Goal: Transaction & Acquisition: Subscribe to service/newsletter

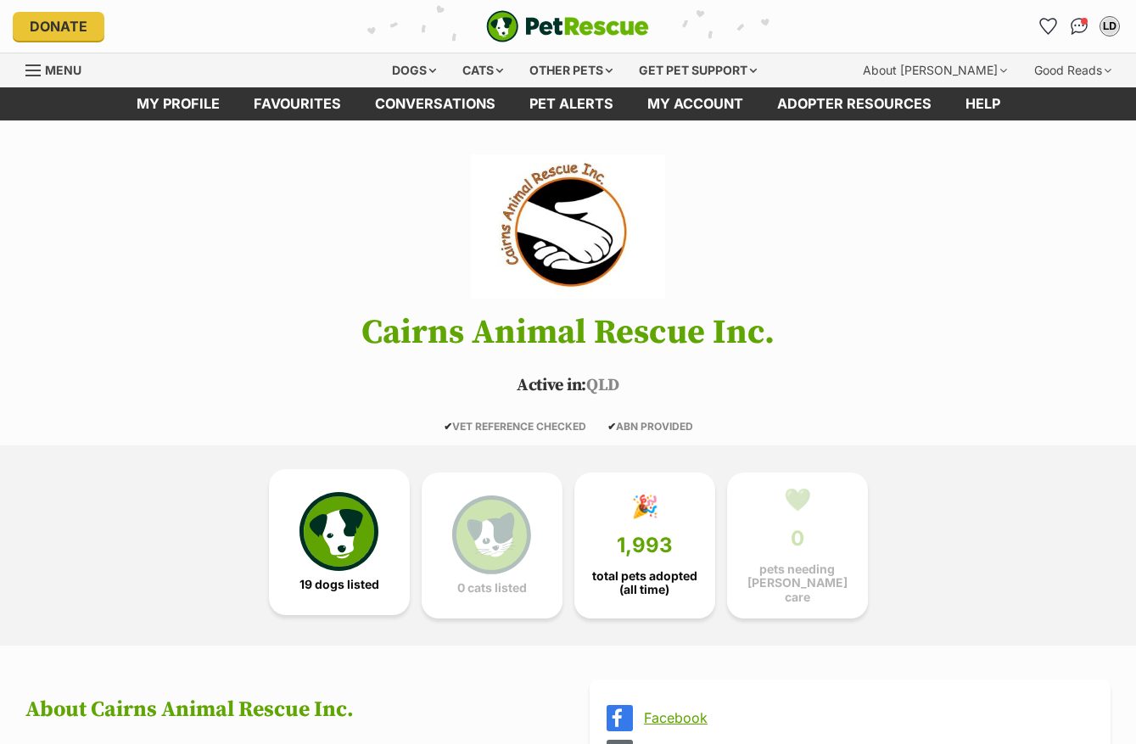
click at [308, 540] on img at bounding box center [338, 531] width 78 height 78
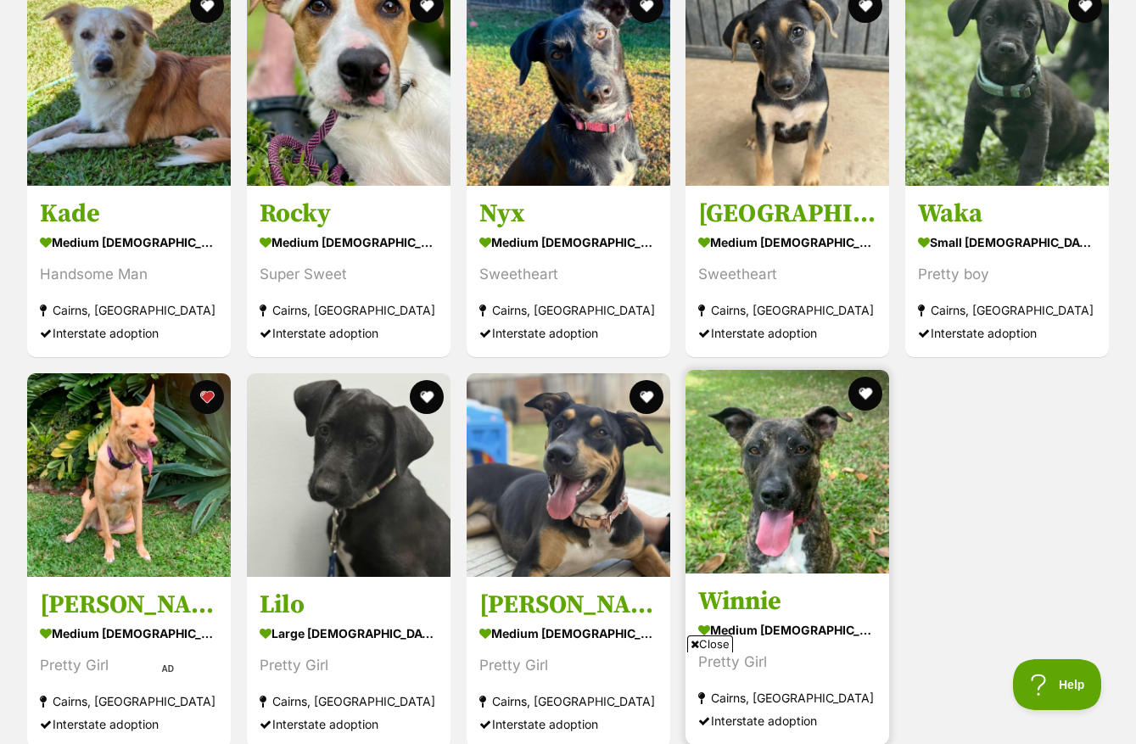
scroll to position [2724, 0]
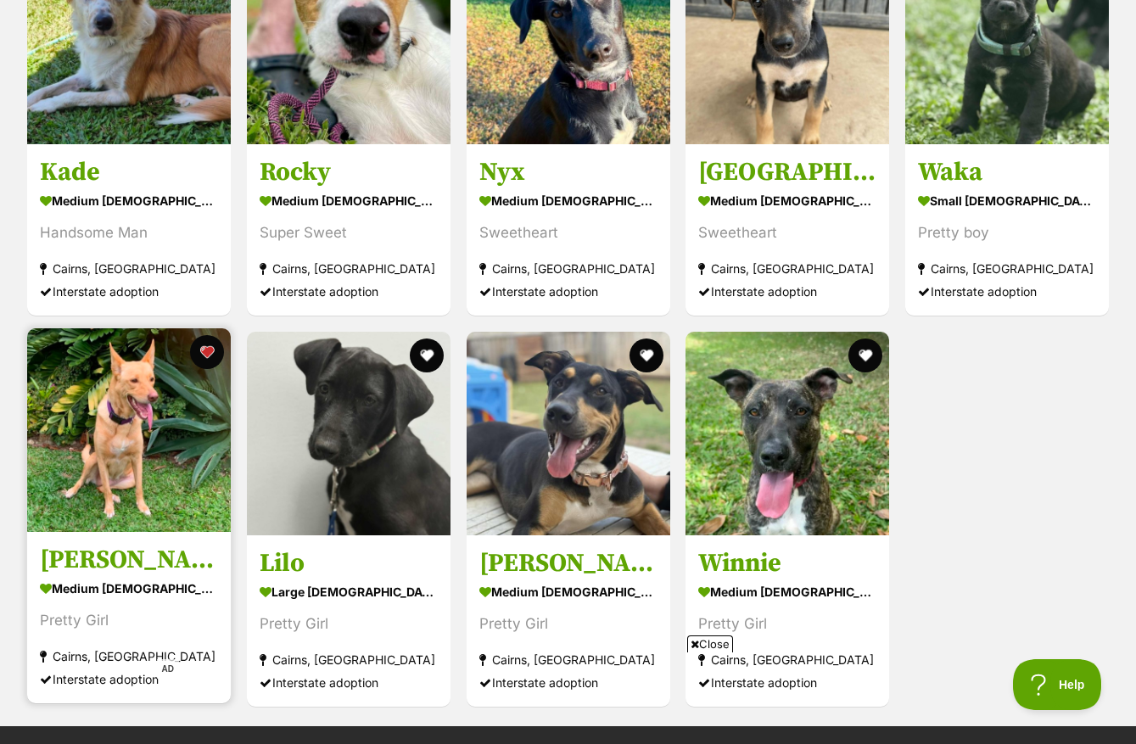
click at [173, 461] on img at bounding box center [129, 430] width 204 height 204
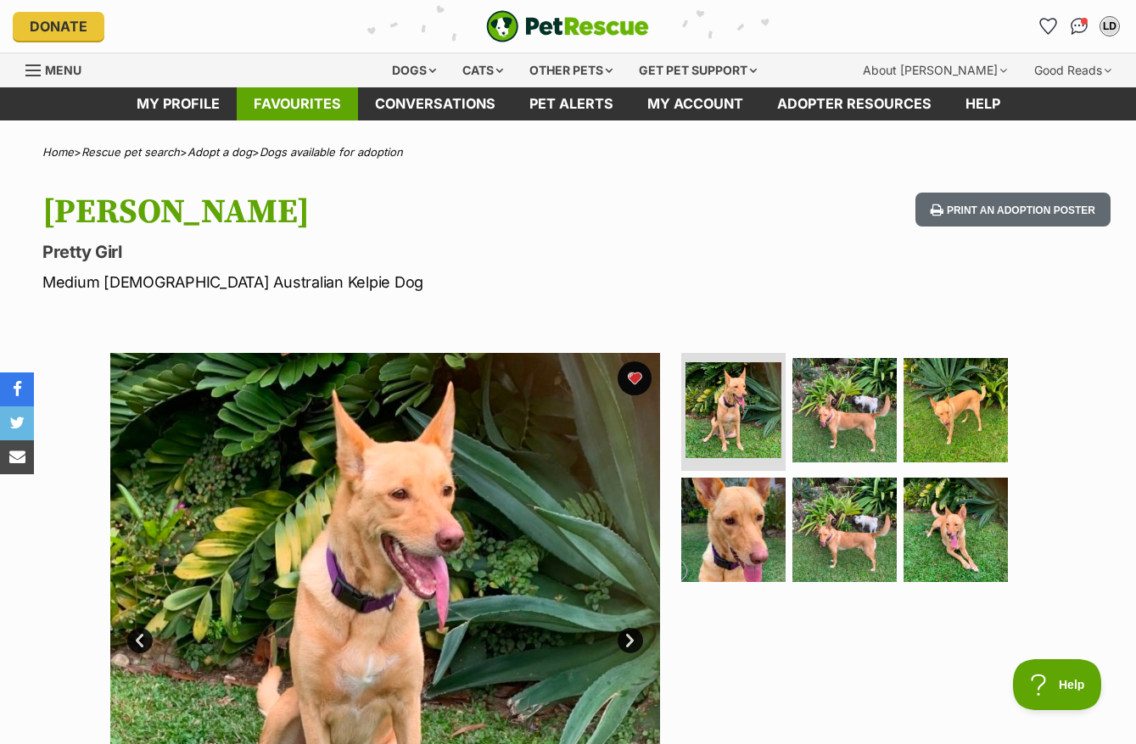
click at [266, 98] on link "Favourites" at bounding box center [297, 103] width 121 height 33
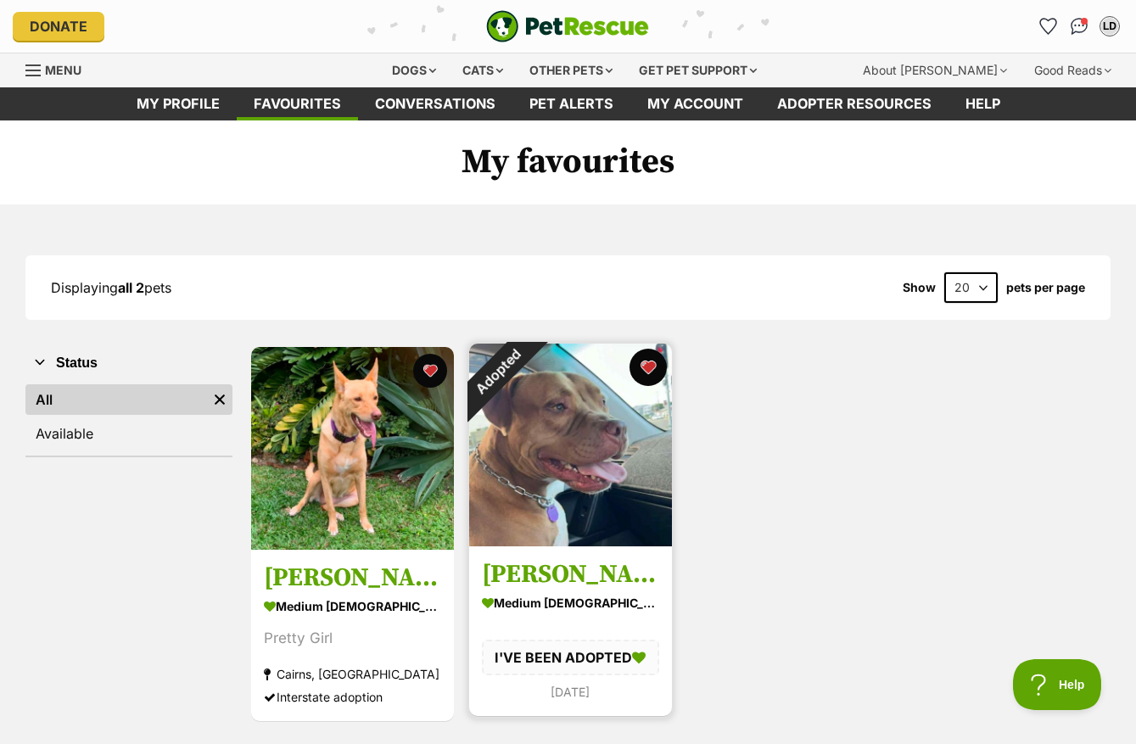
click at [649, 370] on button "favourite" at bounding box center [648, 367] width 37 height 37
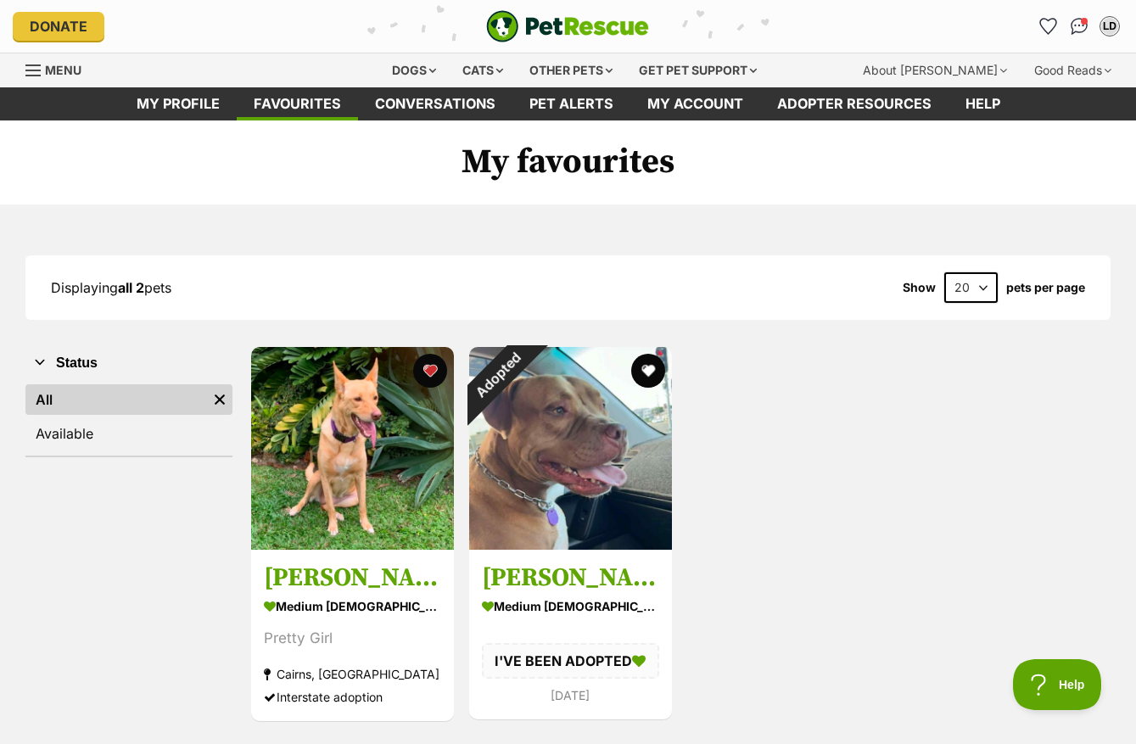
drag, startPoint x: 646, startPoint y: 372, endPoint x: 1057, endPoint y: 434, distance: 415.3
click at [1057, 434] on div "Cleo medium female Dog Pretty Girl Cairns, QLD Interstate adoption Advertisemen…" at bounding box center [679, 534] width 861 height 378
click at [426, 105] on link "Conversations" at bounding box center [435, 103] width 154 height 33
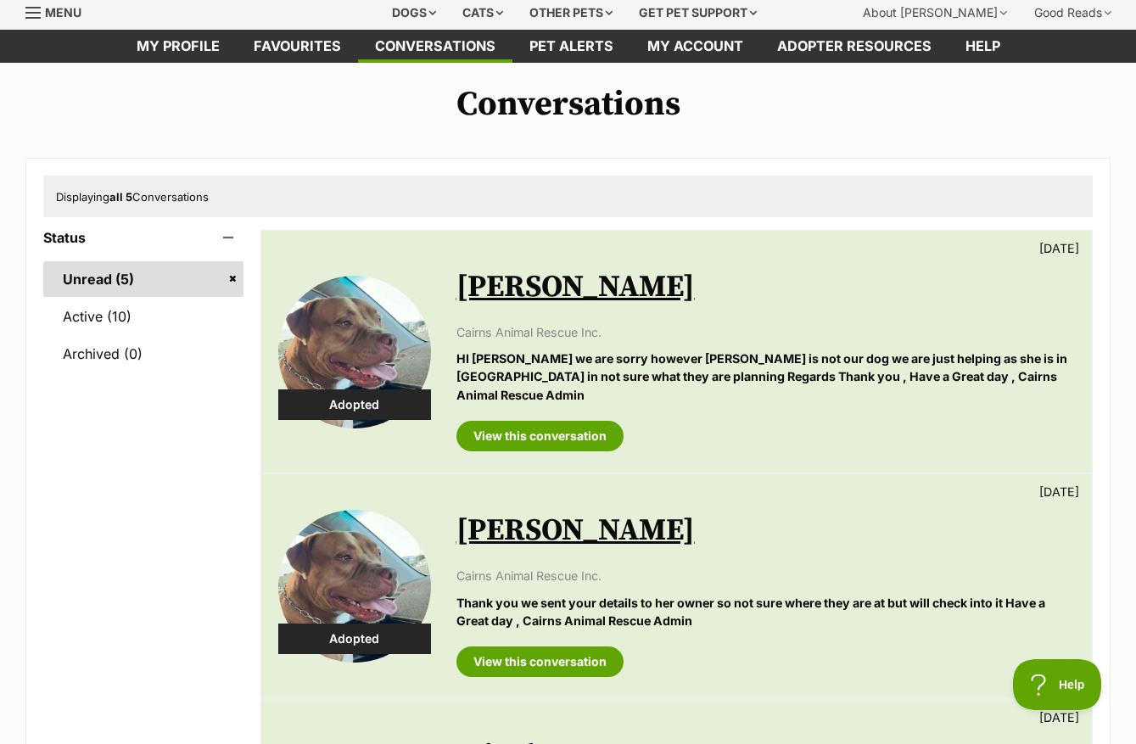
scroll to position [32, 0]
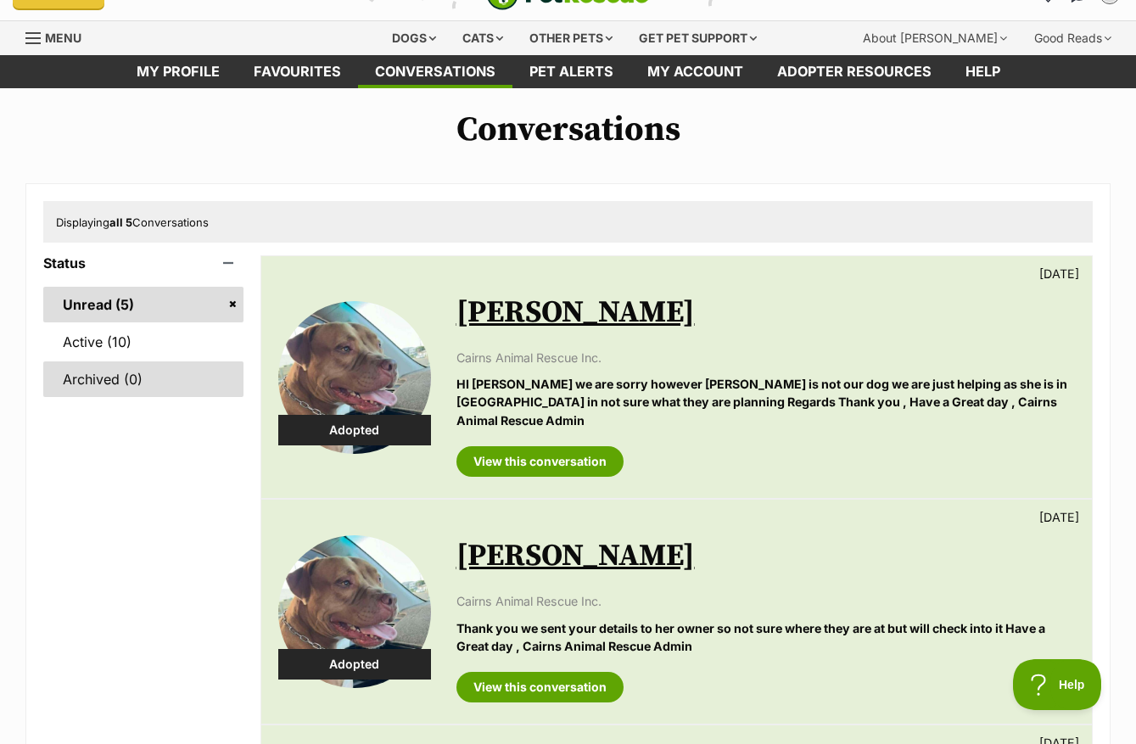
click at [102, 391] on link "Archived (0)" at bounding box center [143, 379] width 200 height 36
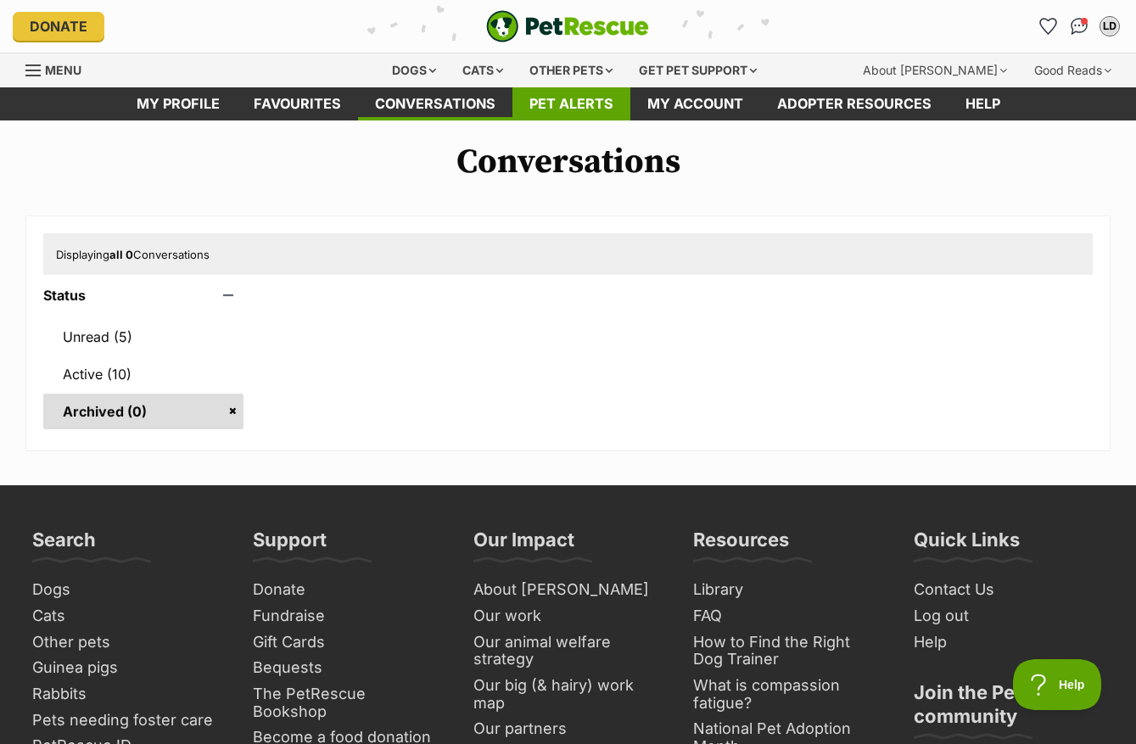
click at [579, 99] on link "Pet alerts" at bounding box center [571, 103] width 118 height 33
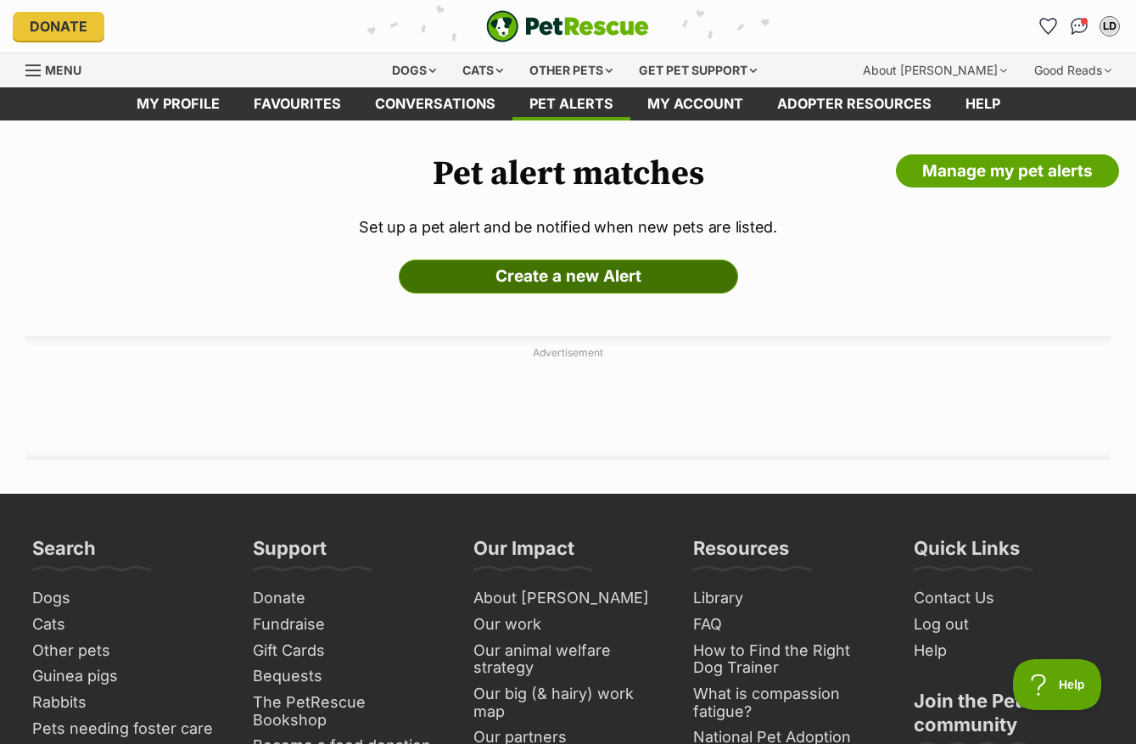
click at [574, 277] on link "Create a new Alert" at bounding box center [568, 277] width 339 height 34
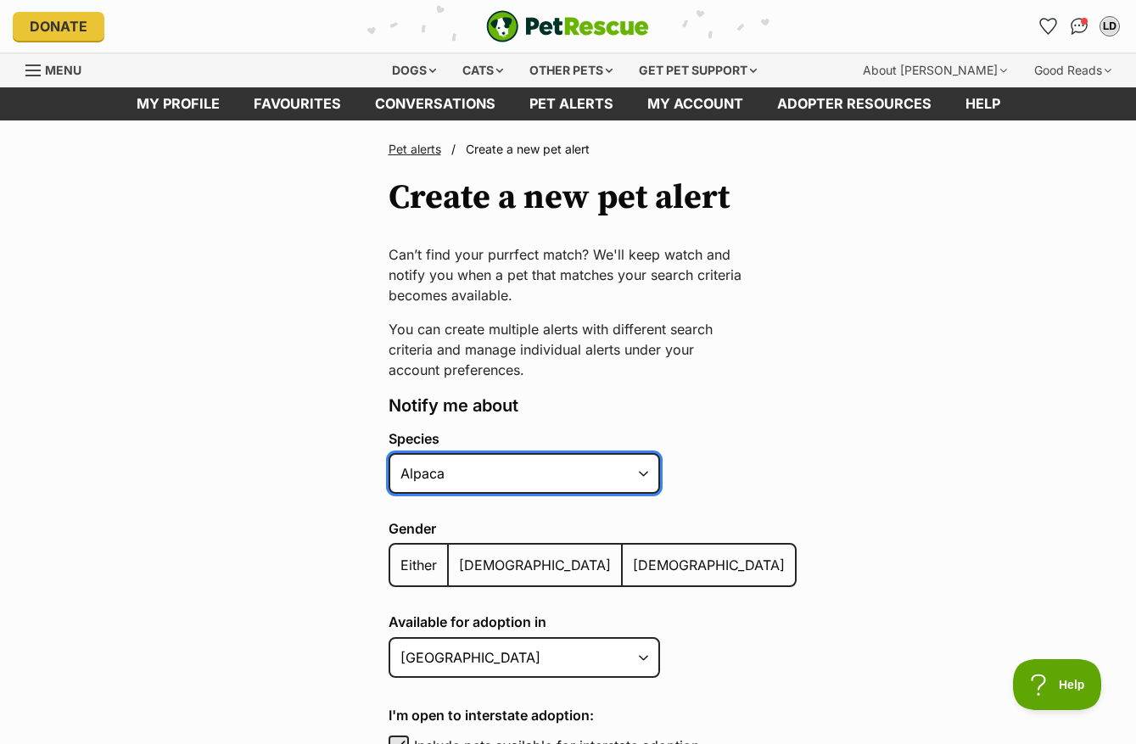
click at [643, 478] on select "Alpaca Bird Cat Chicken Cow Dog Donkey Duck Ferret Fish Goat Goose Guinea Fowl …" at bounding box center [524, 473] width 271 height 41
select select "1"
click at [389, 453] on select "Alpaca Bird Cat Chicken Cow Dog Donkey Duck Ferret Fish Goat Goose Guinea Fowl …" at bounding box center [524, 473] width 271 height 41
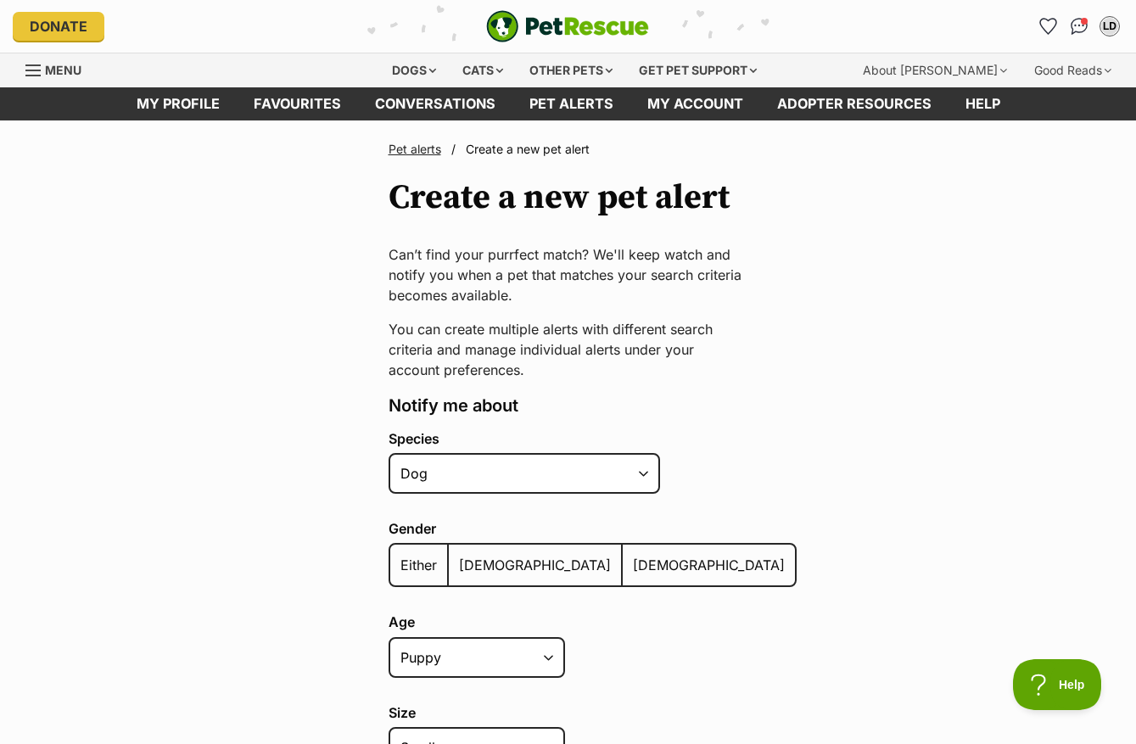
click at [633, 568] on span "Female" at bounding box center [709, 565] width 152 height 17
click at [632, 555] on input "[DEMOGRAPHIC_DATA]" at bounding box center [632, 554] width 0 height 1
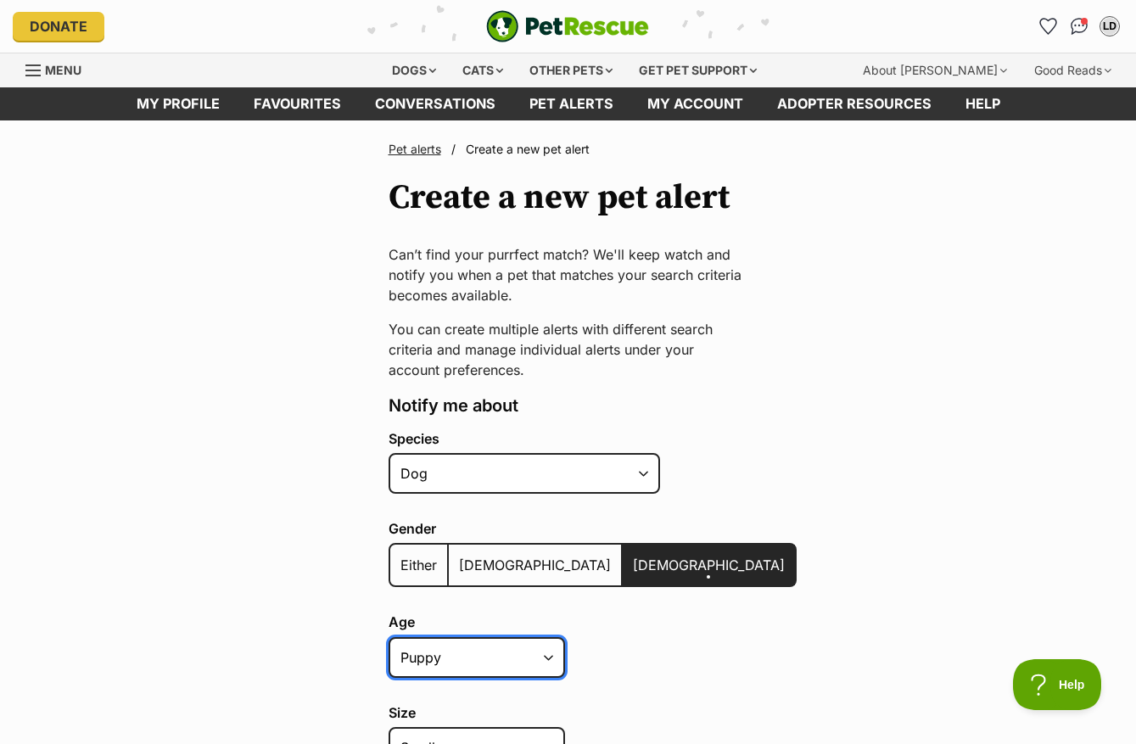
click at [551, 661] on select "Puppy Adult Senior All ages" at bounding box center [477, 657] width 176 height 41
select select "senior"
click at [389, 637] on select "Puppy Adult Senior All ages" at bounding box center [477, 657] width 176 height 41
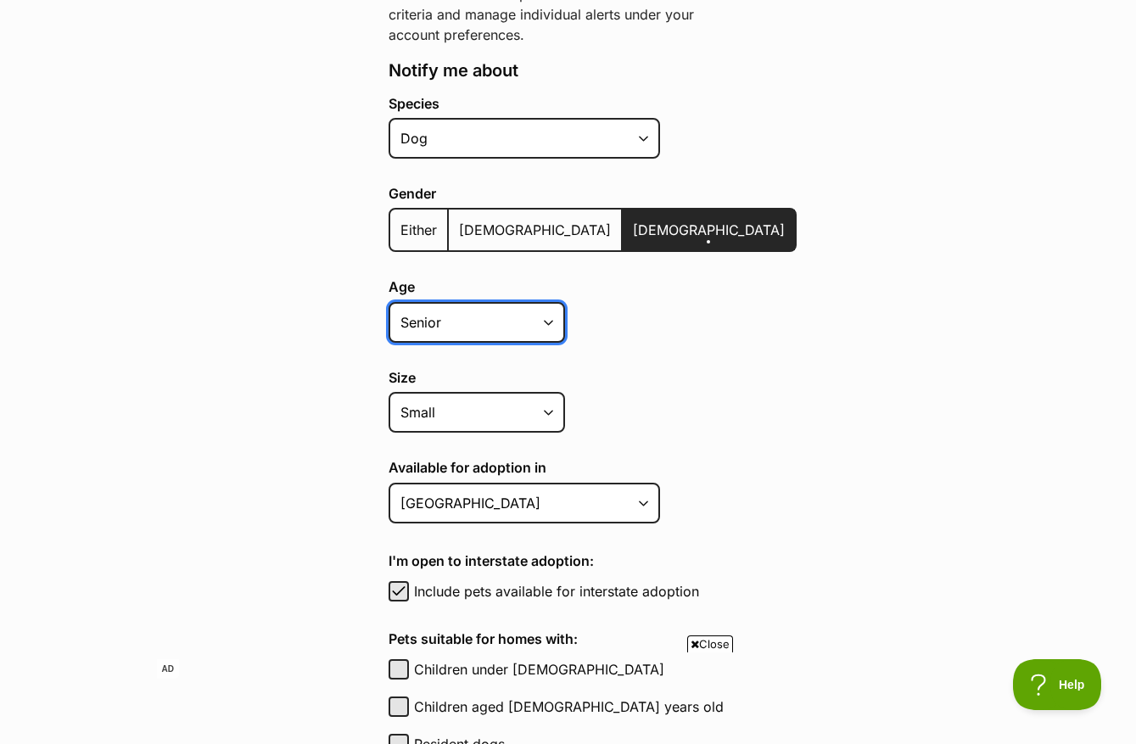
scroll to position [339, 0]
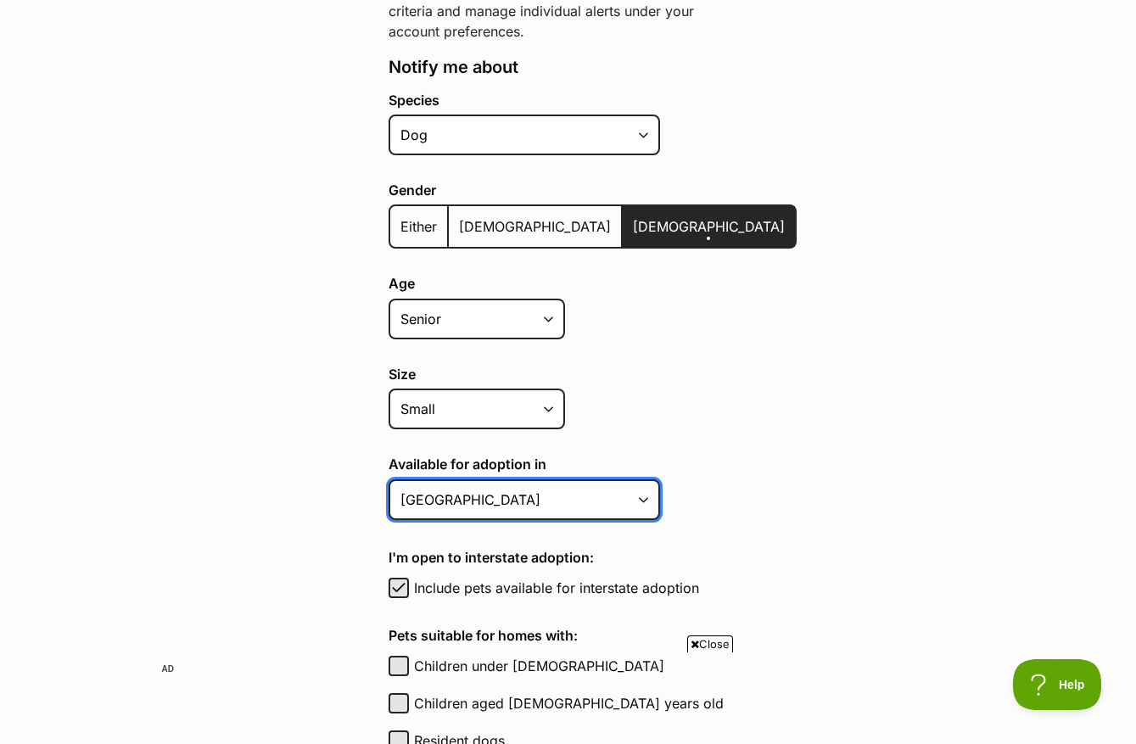
click at [642, 501] on select "Australian Capital Territory New South Wales Northern Territory Queensland Sout…" at bounding box center [524, 499] width 271 height 41
select select "3"
click at [389, 479] on select "Australian Capital Territory New South Wales Northern Territory Queensland Sout…" at bounding box center [524, 499] width 271 height 41
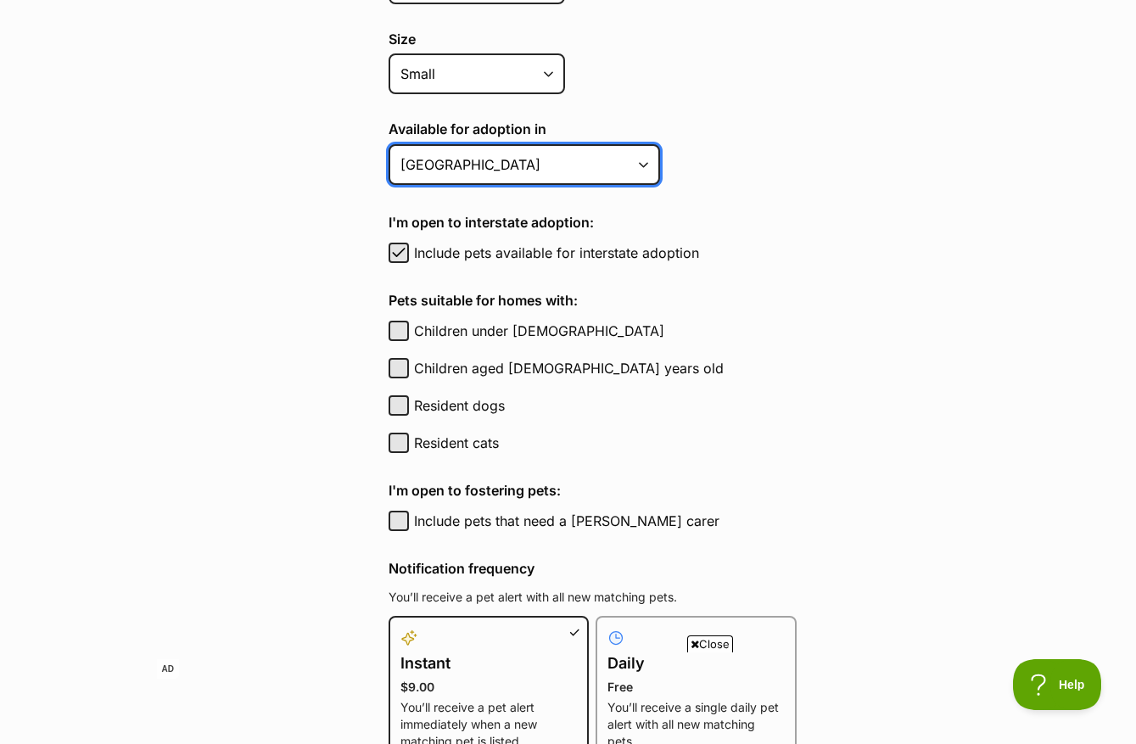
scroll to position [700, 0]
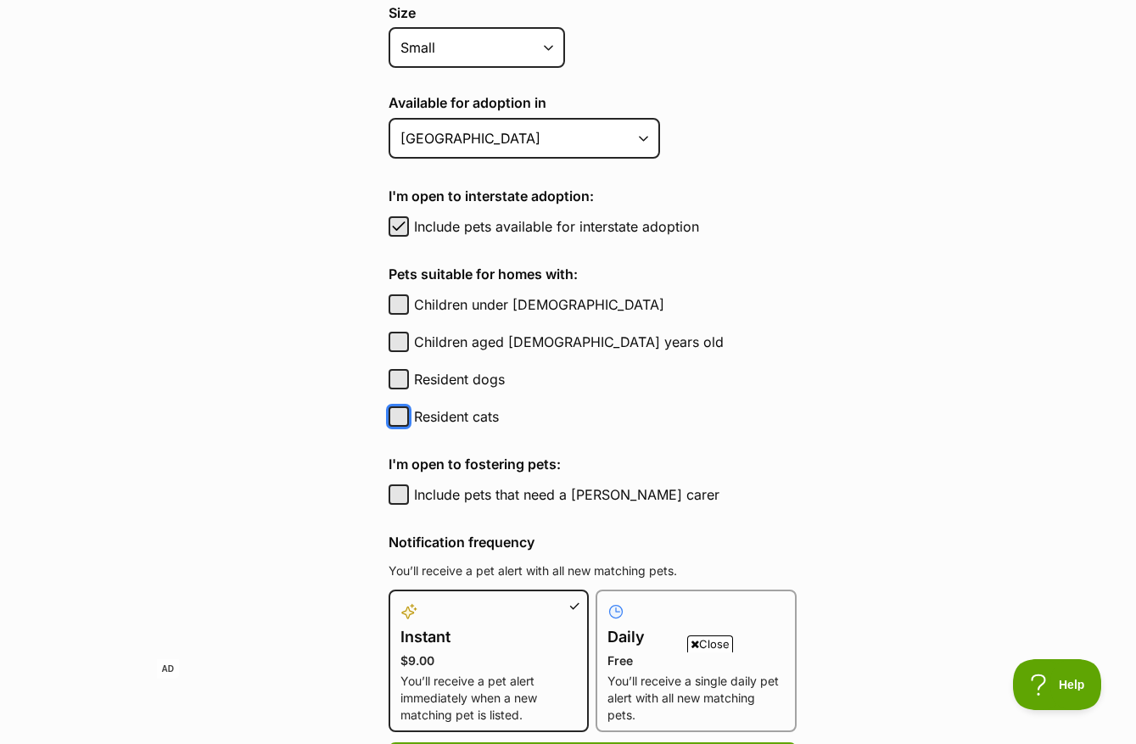
click at [400, 408] on button "Resident cats" at bounding box center [399, 416] width 20 height 20
checkbox input "true"
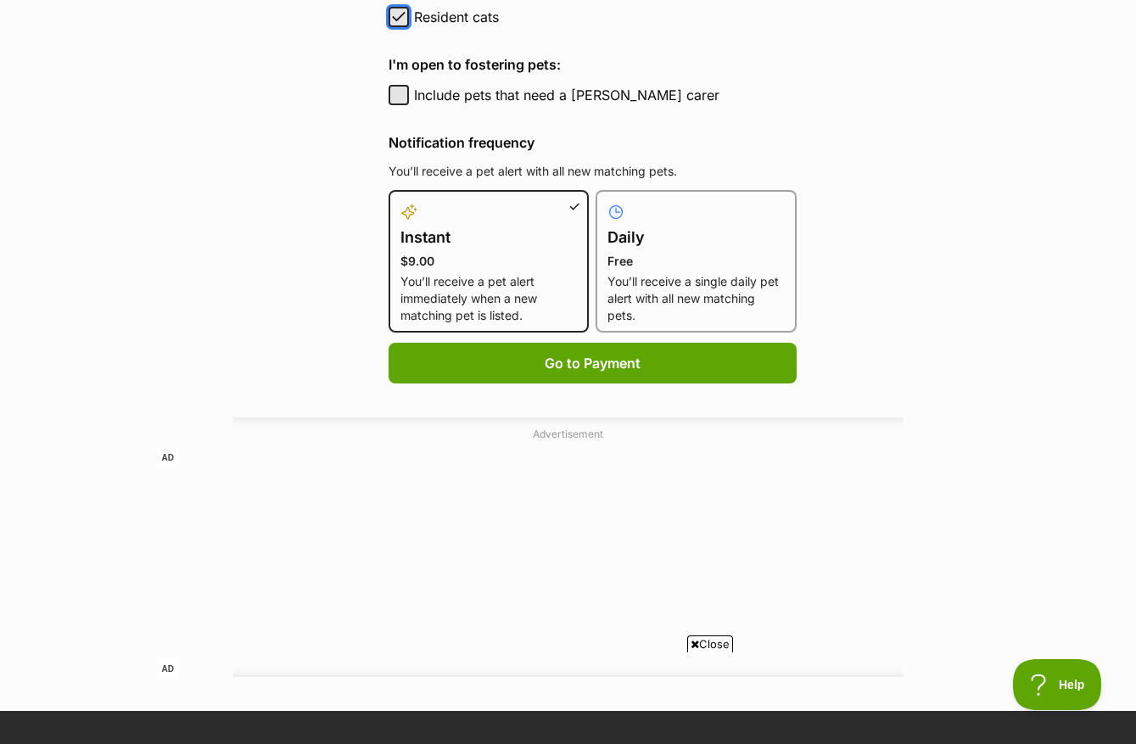
scroll to position [1119, 0]
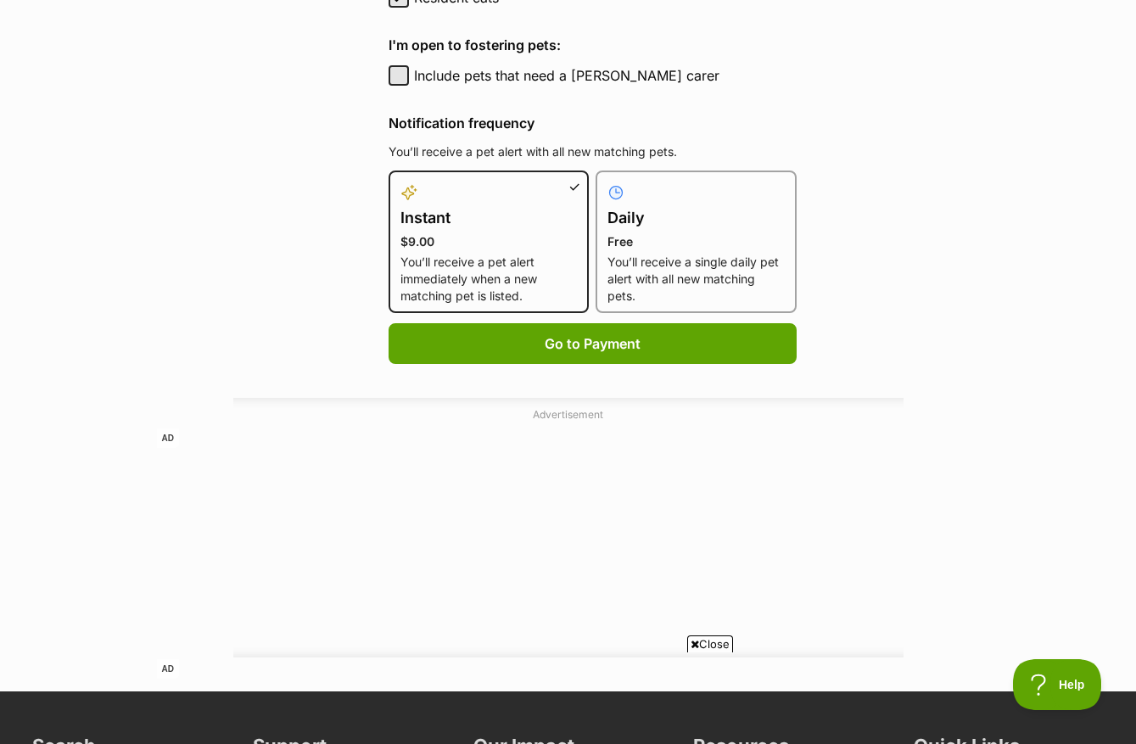
click at [717, 219] on h4 "Daily" at bounding box center [695, 218] width 177 height 24
click at [607, 182] on input "Daily Free You’ll receive a single daily pet alert with all new matching pets." at bounding box center [606, 181] width 1 height 1
radio input "true"
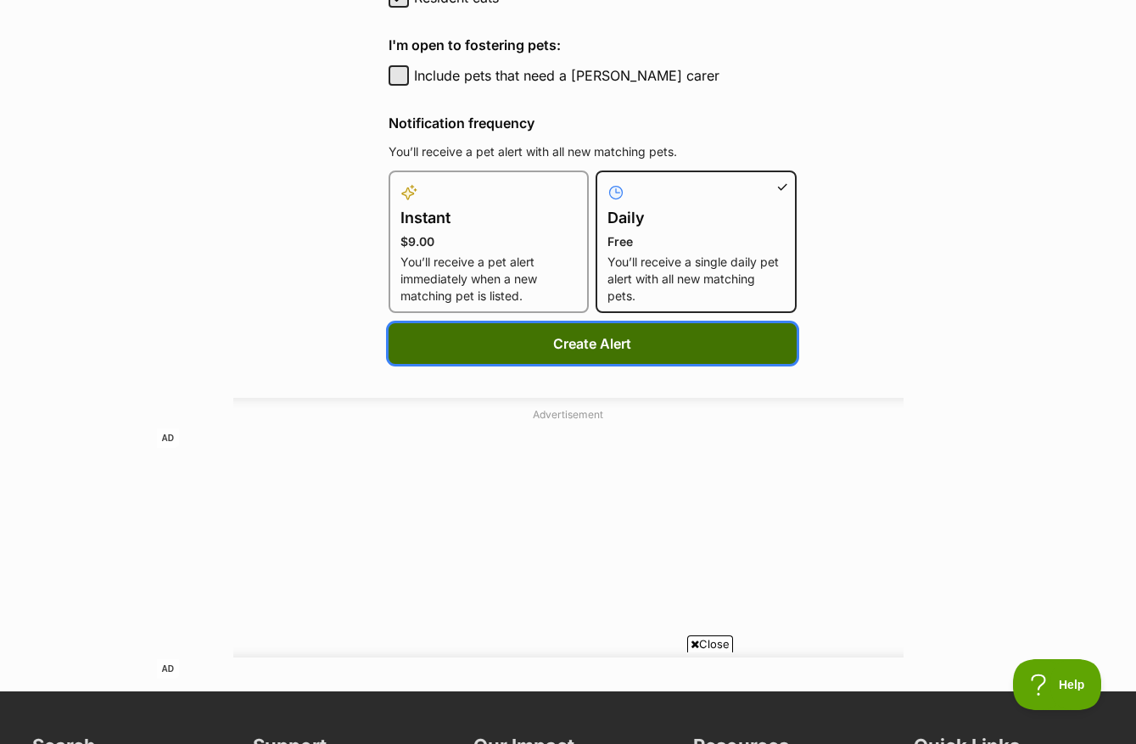
click at [680, 357] on button "Create Alert" at bounding box center [593, 343] width 408 height 41
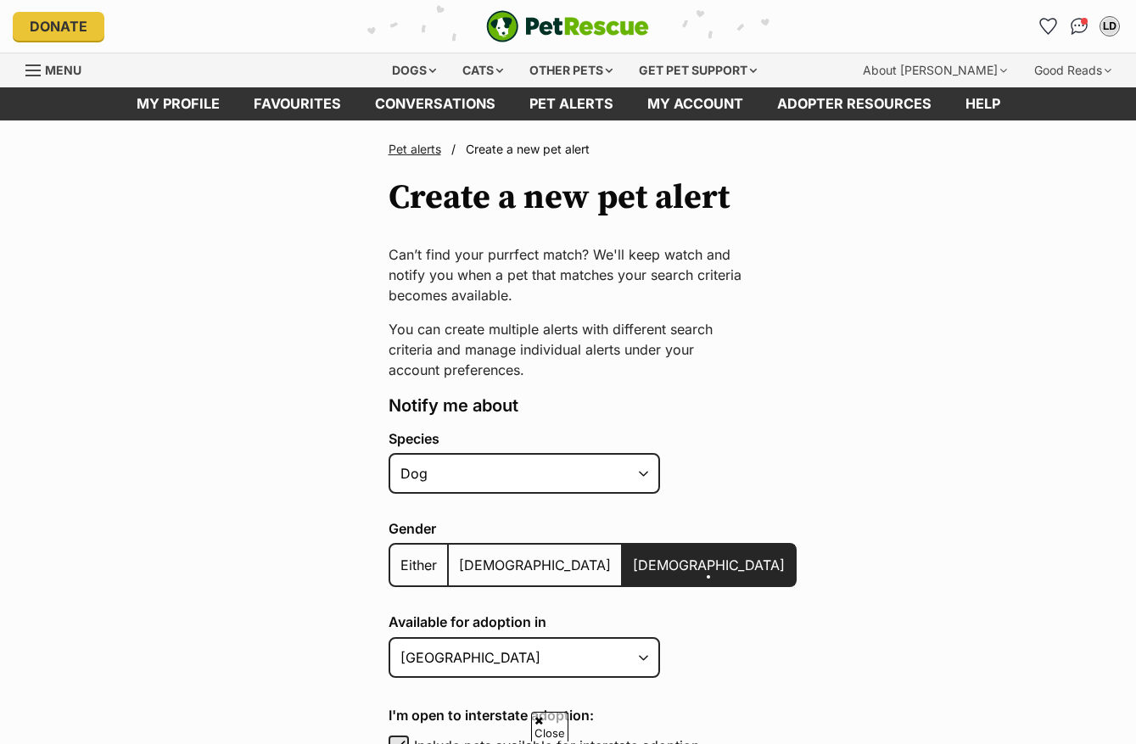
select select "1"
select select "3"
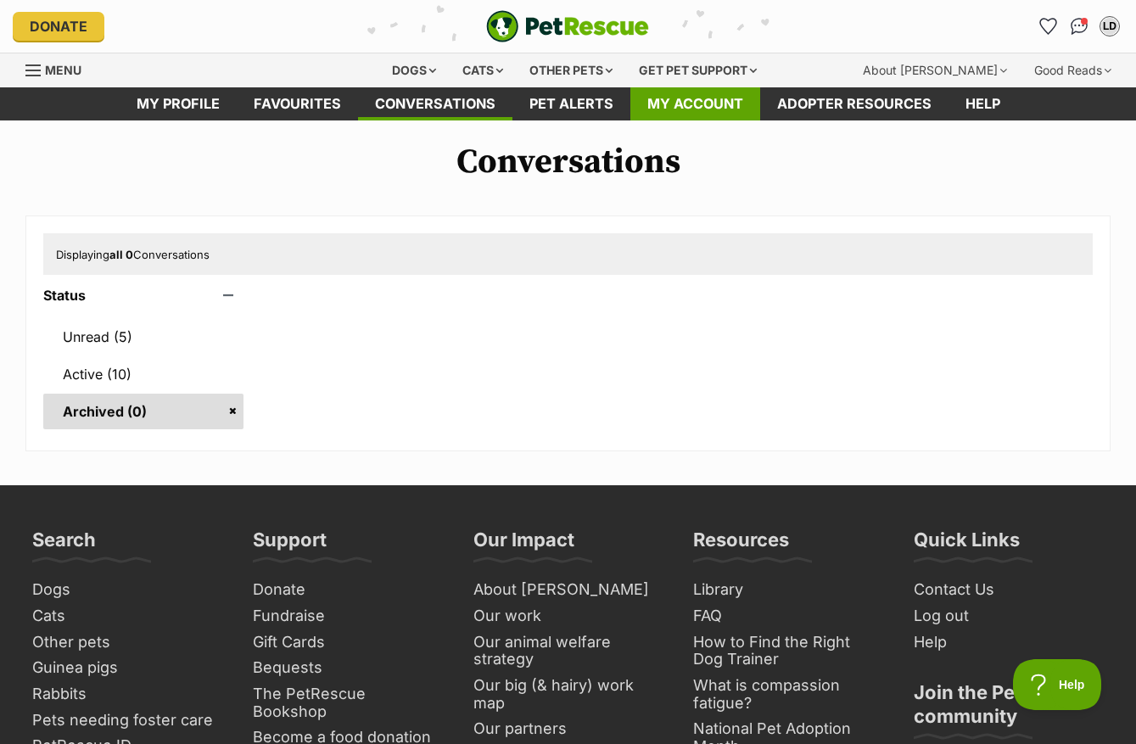
click at [701, 106] on link "My account" at bounding box center [695, 103] width 130 height 33
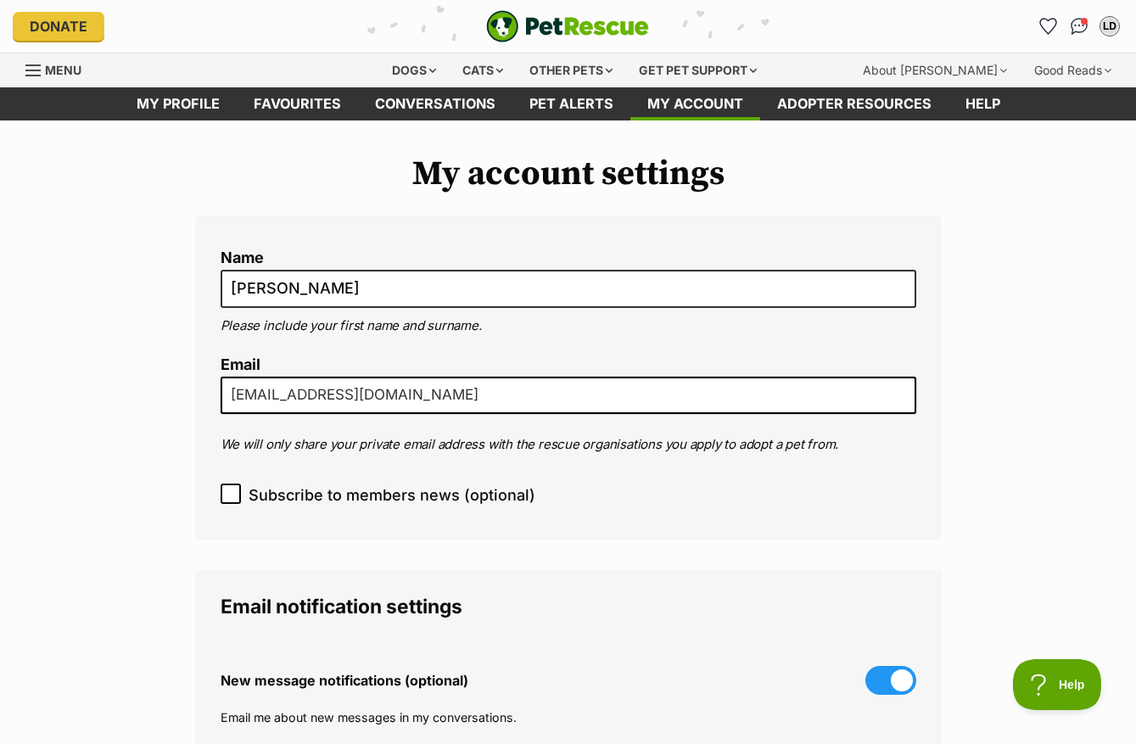
scroll to position [3, 0]
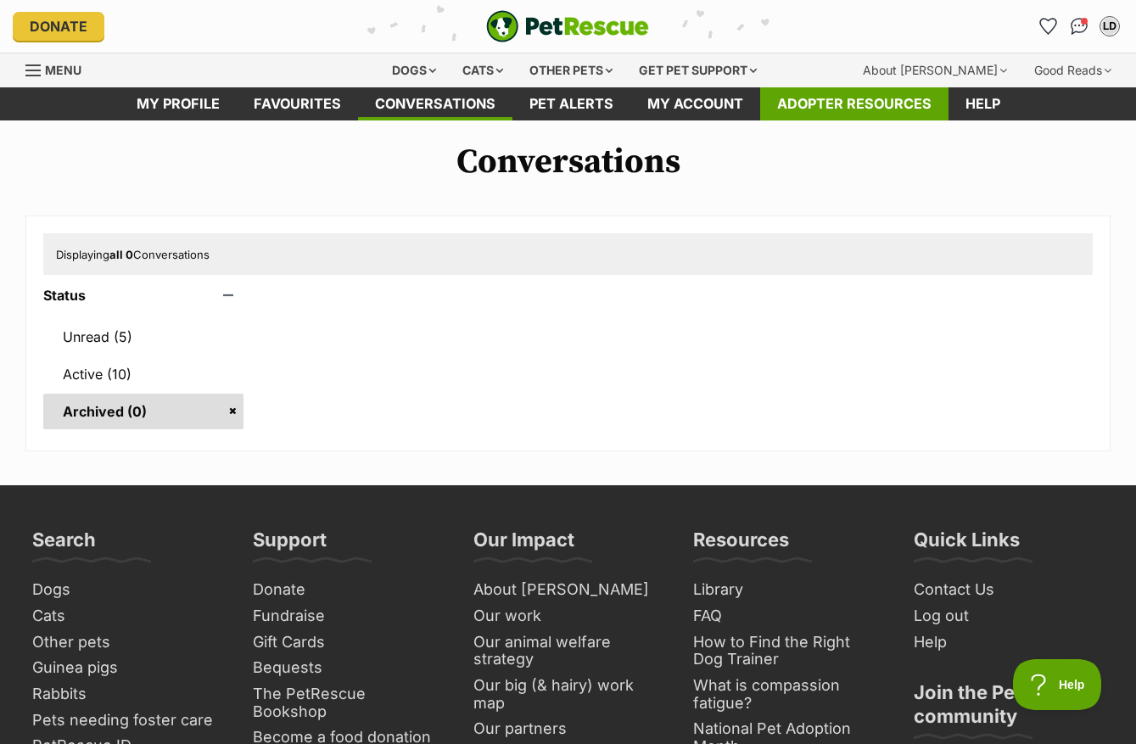
click at [850, 111] on link "Adopter resources" at bounding box center [854, 103] width 188 height 33
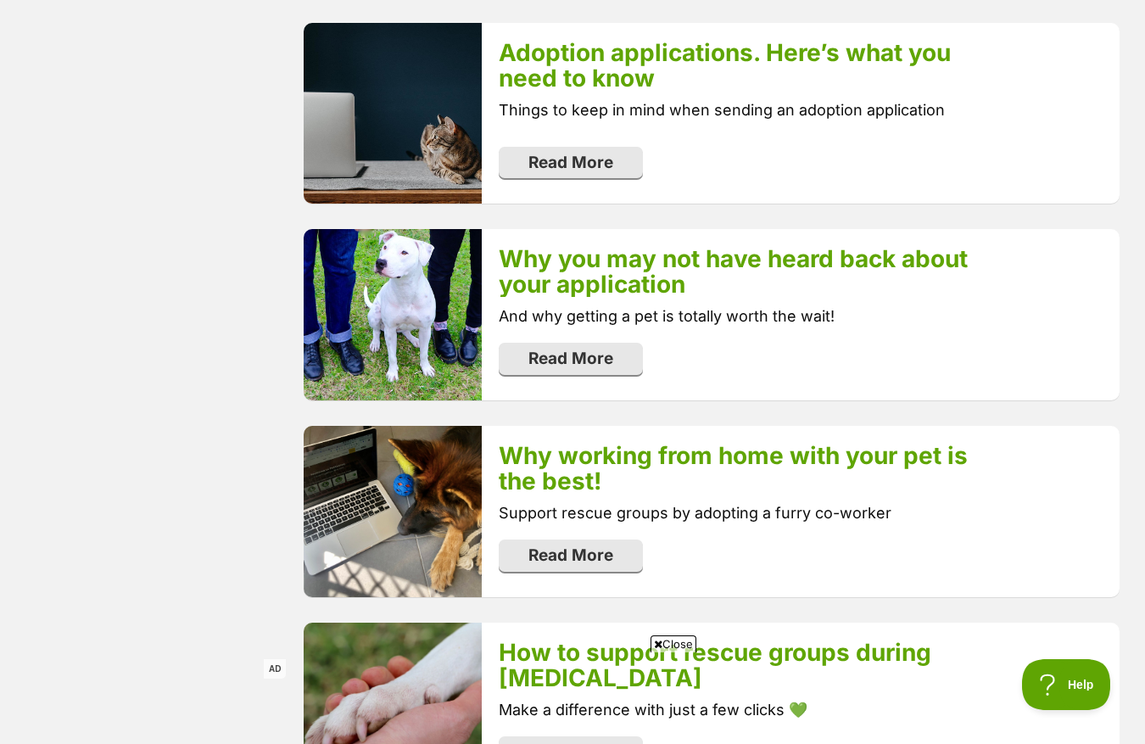
scroll to position [2422, 0]
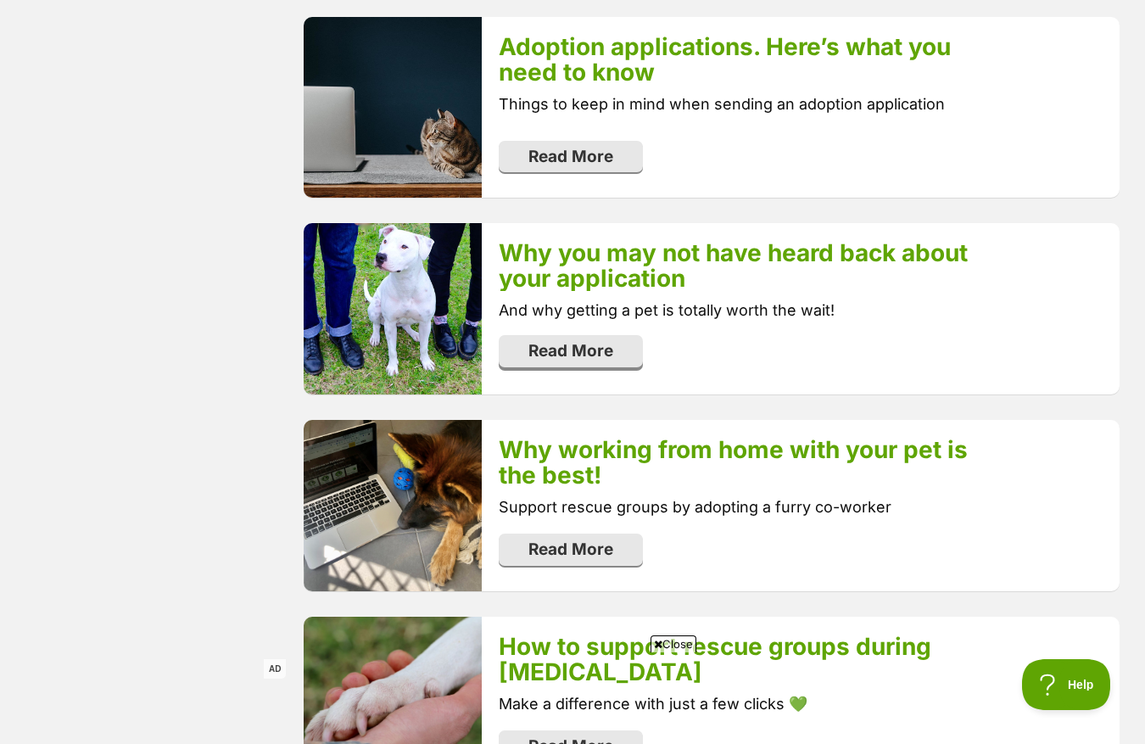
click at [561, 355] on link "Read More" at bounding box center [571, 351] width 144 height 32
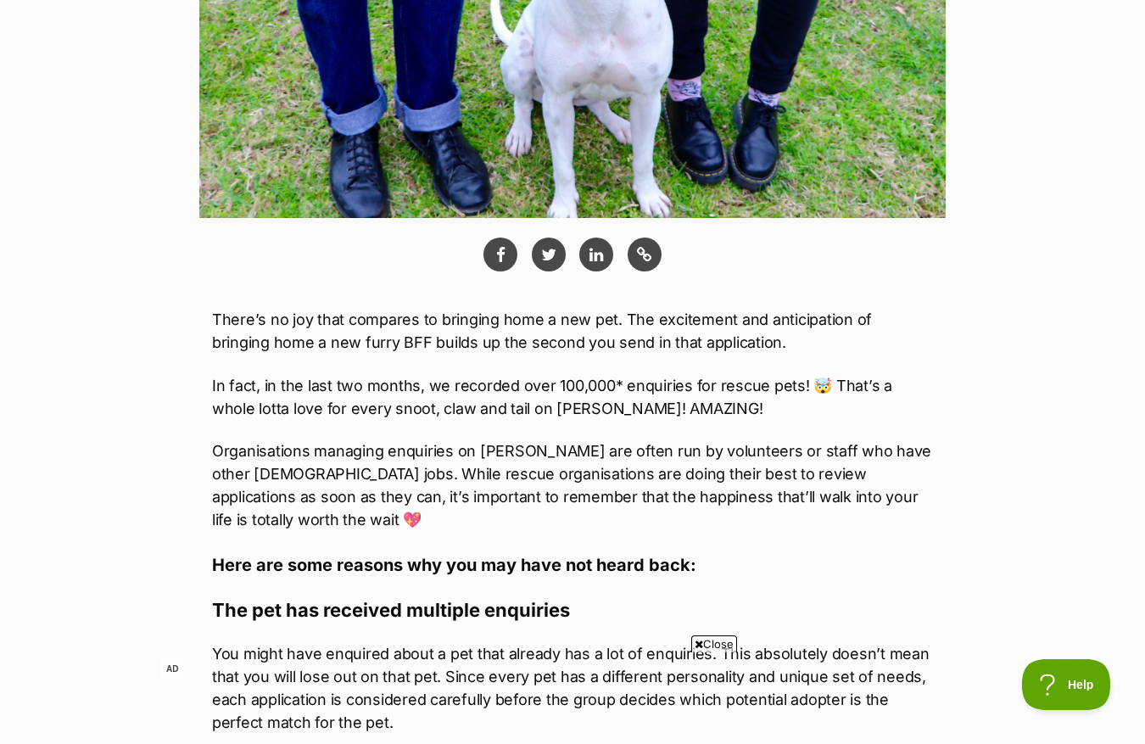
scroll to position [538, 0]
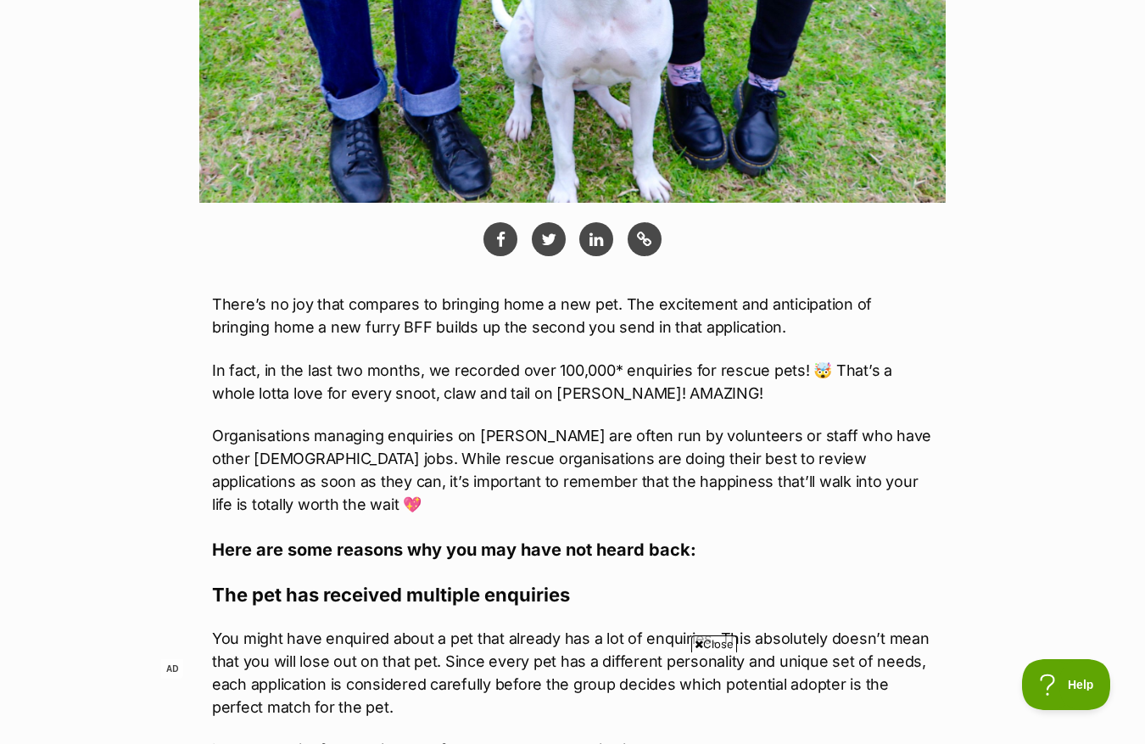
drag, startPoint x: 1150, startPoint y: 127, endPoint x: 1118, endPoint y: 224, distance: 101.7
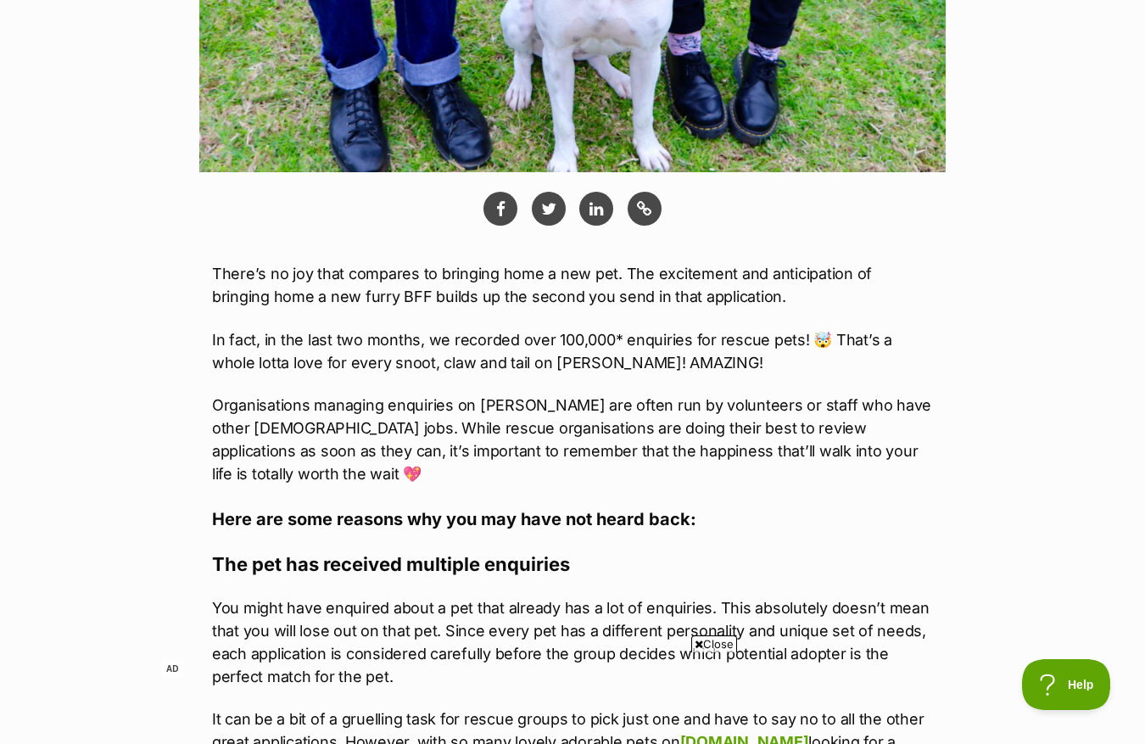
drag, startPoint x: 1118, startPoint y: 224, endPoint x: 1116, endPoint y: 202, distance: 22.1
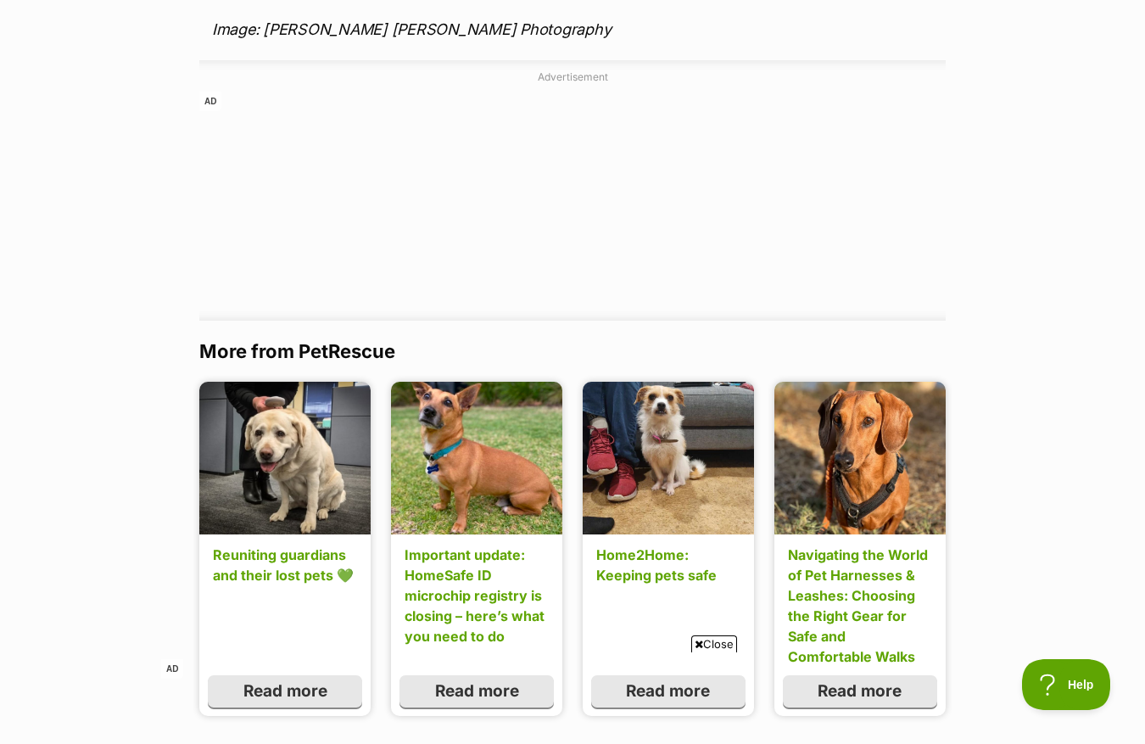
scroll to position [2700, 0]
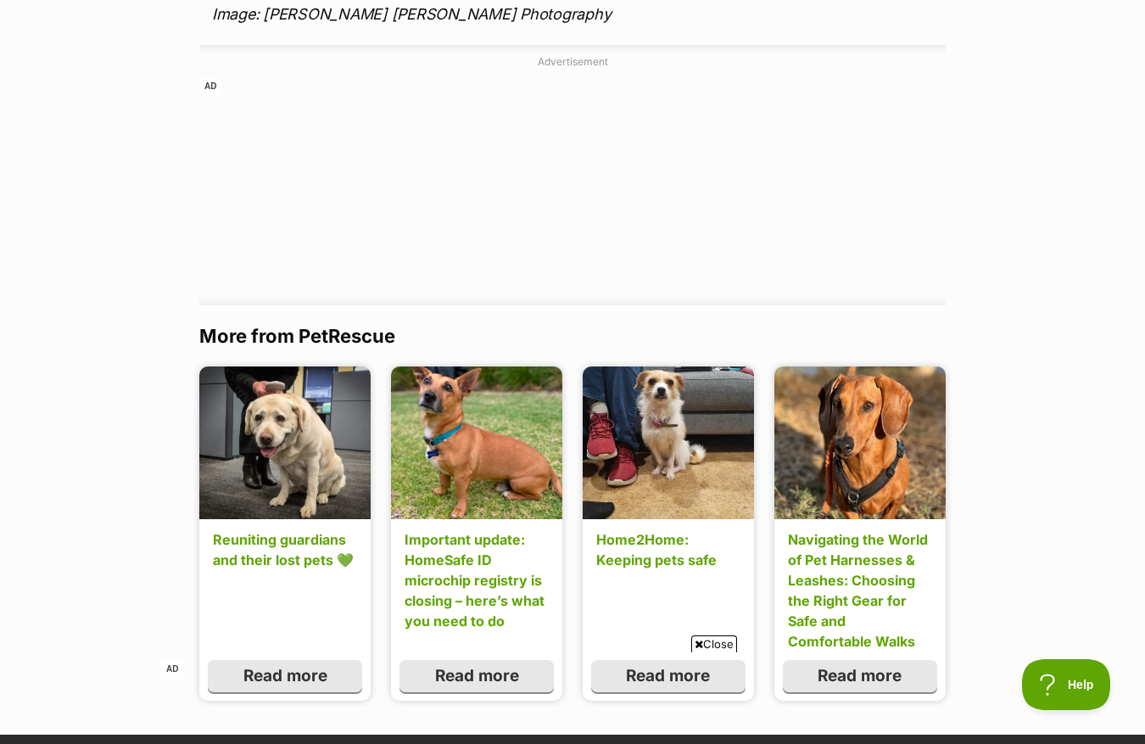
drag, startPoint x: 773, startPoint y: 501, endPoint x: 687, endPoint y: 573, distance: 111.5
click at [687, 573] on div "Home2Home: Keeping pets safe Read more" at bounding box center [668, 533] width 171 height 333
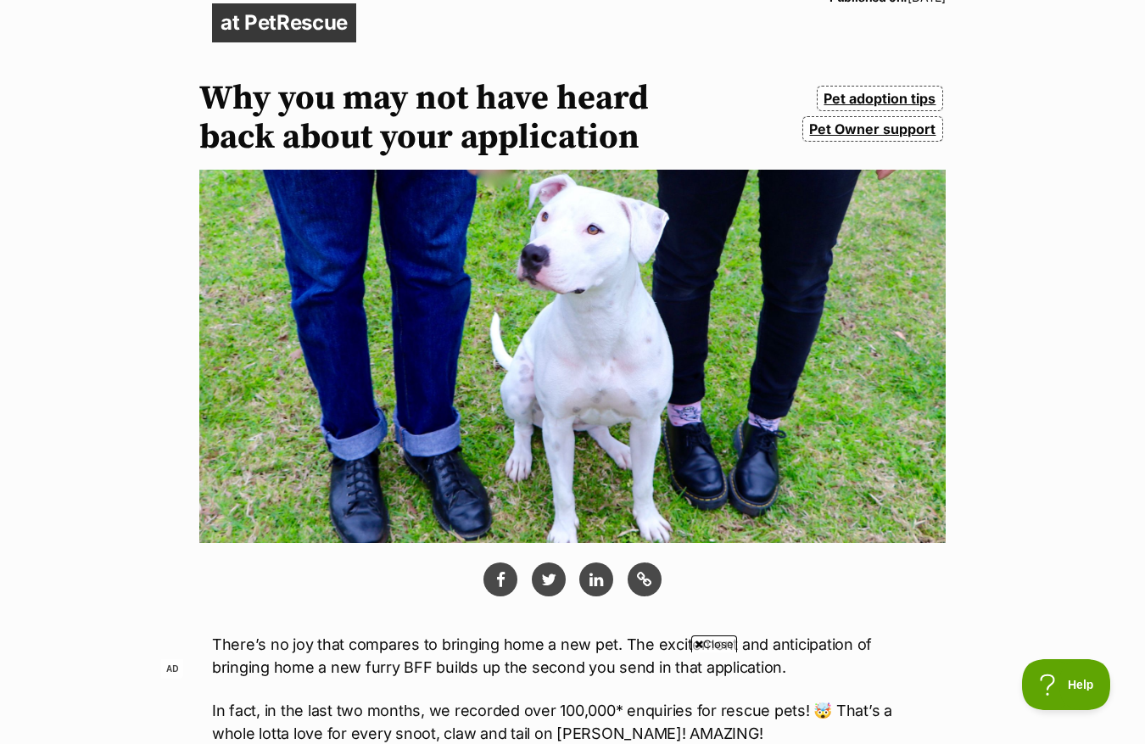
scroll to position [66, 0]
